Goal: Task Accomplishment & Management: Use online tool/utility

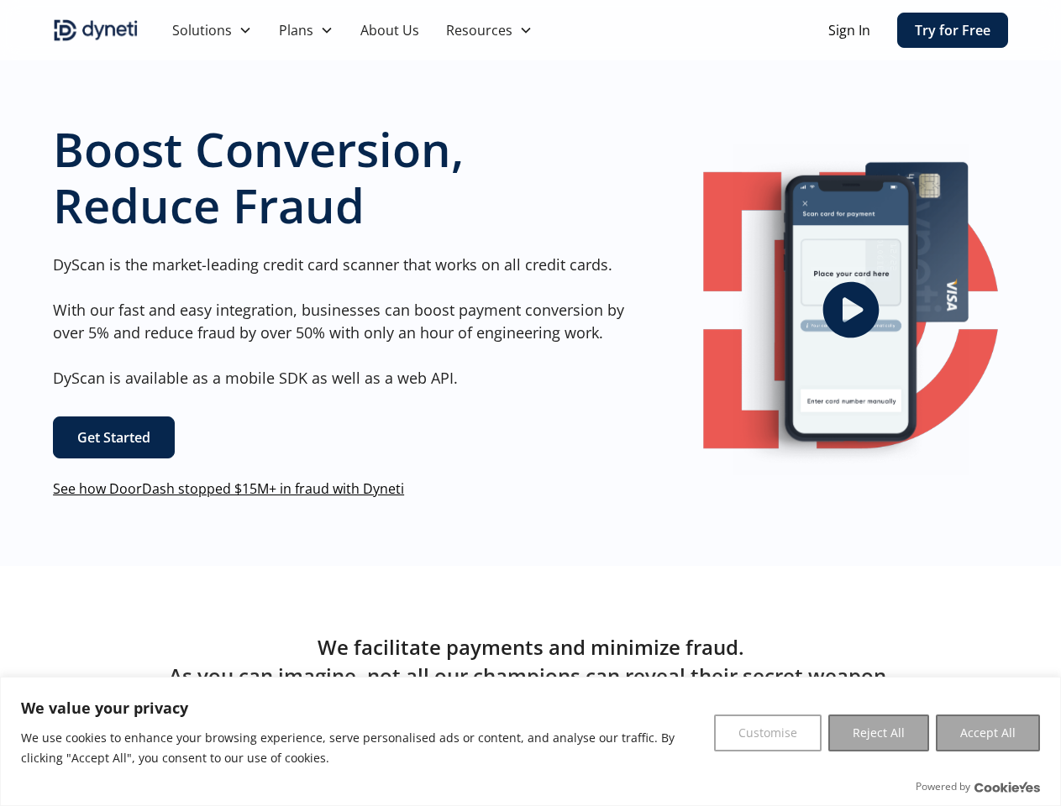
click at [530, 403] on div "Boost Conversion, Reduce Fraud DyScan is the market-leading credit card scanner…" at bounding box center [339, 310] width 573 height 378
click at [768, 733] on button "Customise" at bounding box center [768, 733] width 108 height 37
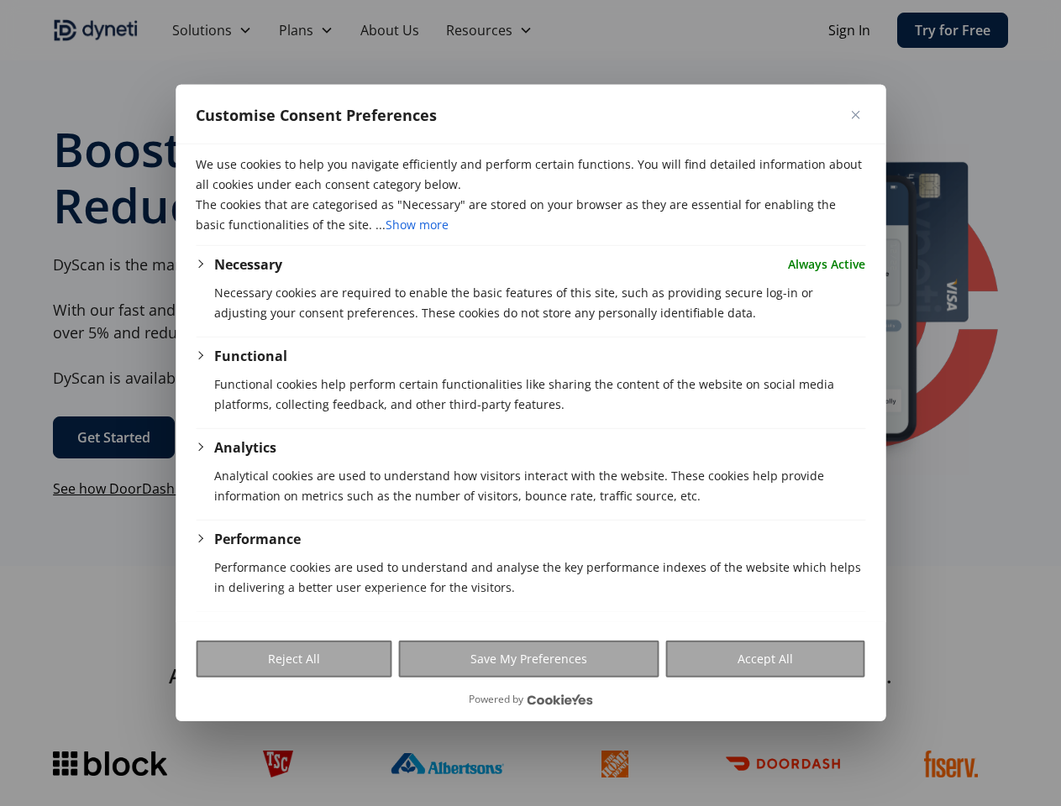
click at [879, 733] on div at bounding box center [530, 403] width 1061 height 806
click at [988, 733] on div at bounding box center [530, 403] width 1061 height 806
click at [583, 30] on div at bounding box center [530, 403] width 1061 height 806
click at [212, 30] on div at bounding box center [530, 403] width 1061 height 806
click at [306, 30] on div at bounding box center [530, 403] width 1061 height 806
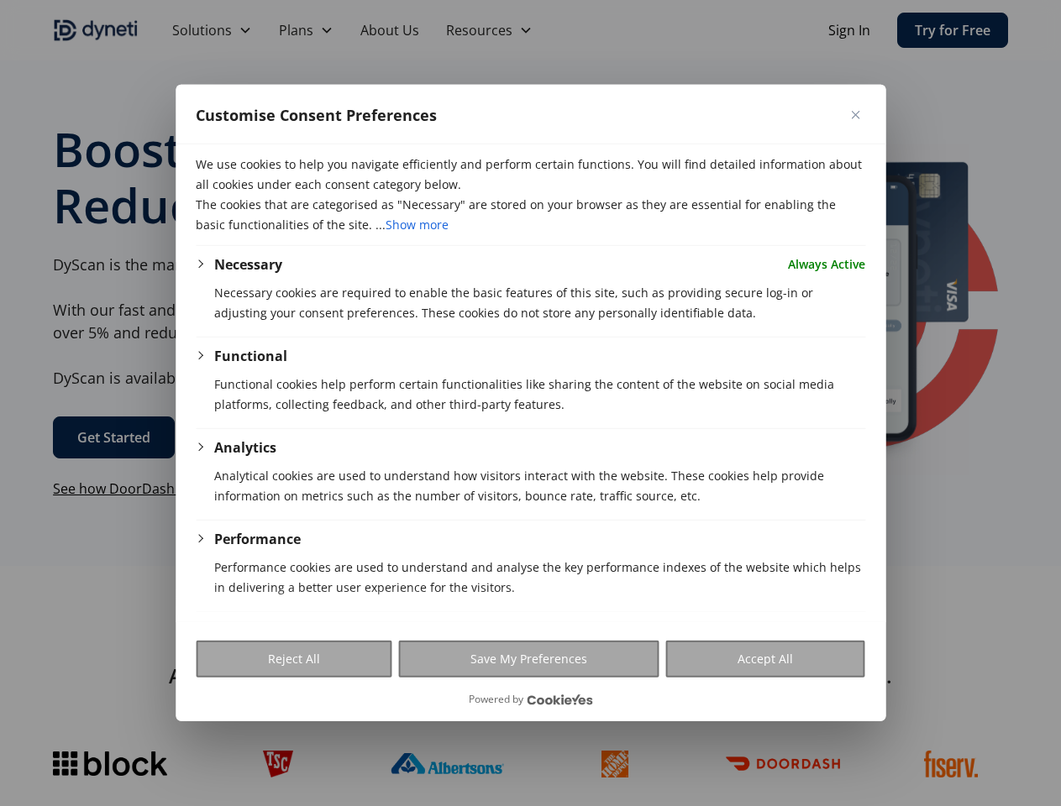
click at [489, 30] on div at bounding box center [530, 403] width 1061 height 806
click at [850, 310] on p "Necessary cookies are required to enable the basic features of this site, such …" at bounding box center [539, 303] width 651 height 40
